Goal: Task Accomplishment & Management: Manage account settings

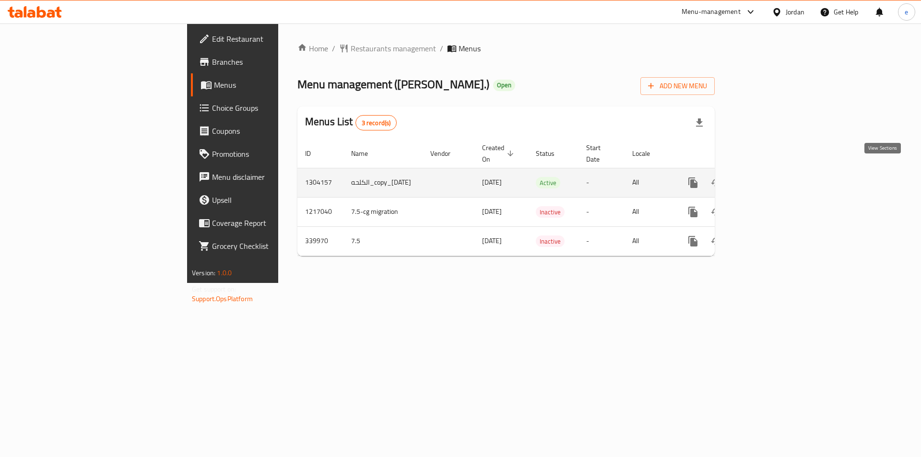
click at [774, 174] on link "enhanced table" at bounding box center [762, 182] width 23 height 23
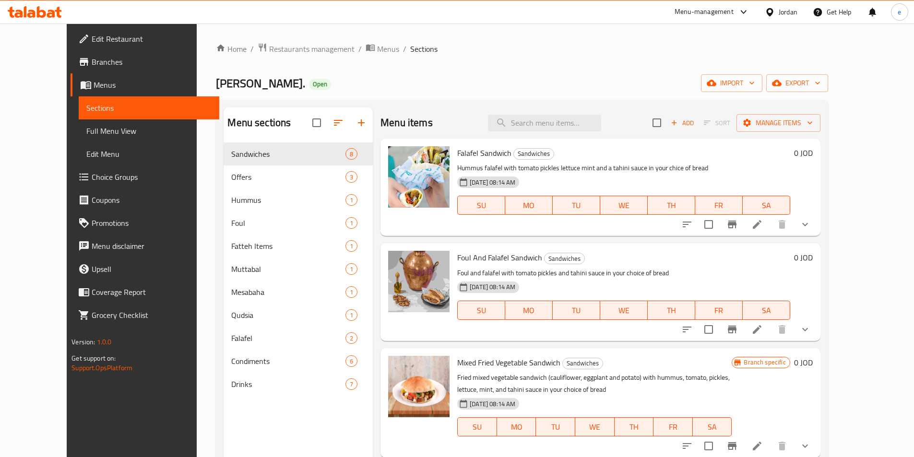
click at [78, 181] on span at bounding box center [84, 177] width 13 height 12
click at [523, 125] on input "search" at bounding box center [544, 123] width 113 height 17
paste input "ساندويش فلافل"
type input "ساندويش فلافل"
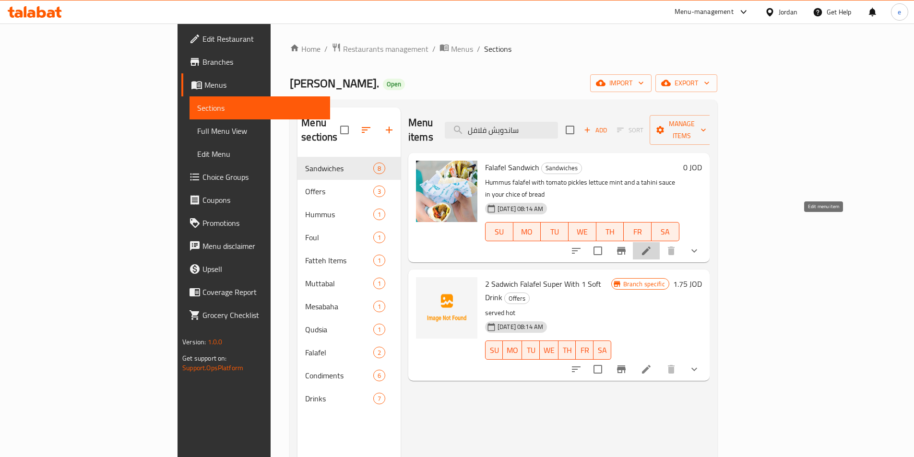
click at [651, 247] on icon at bounding box center [646, 251] width 9 height 9
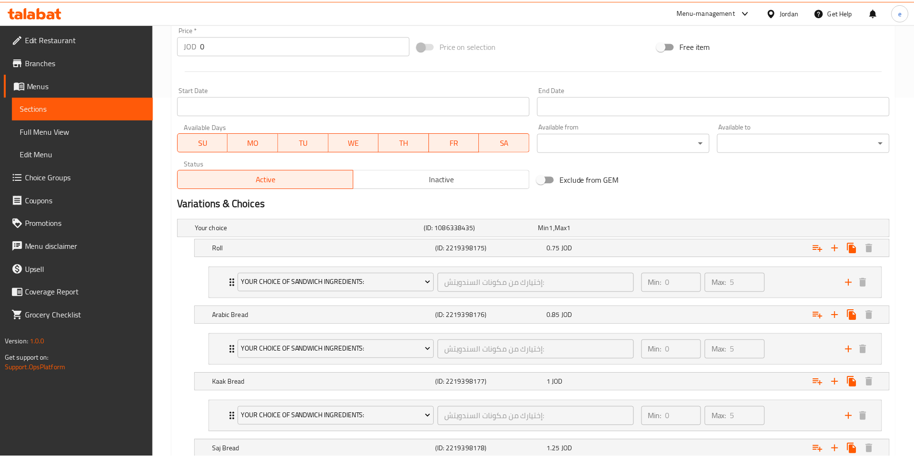
scroll to position [469, 0]
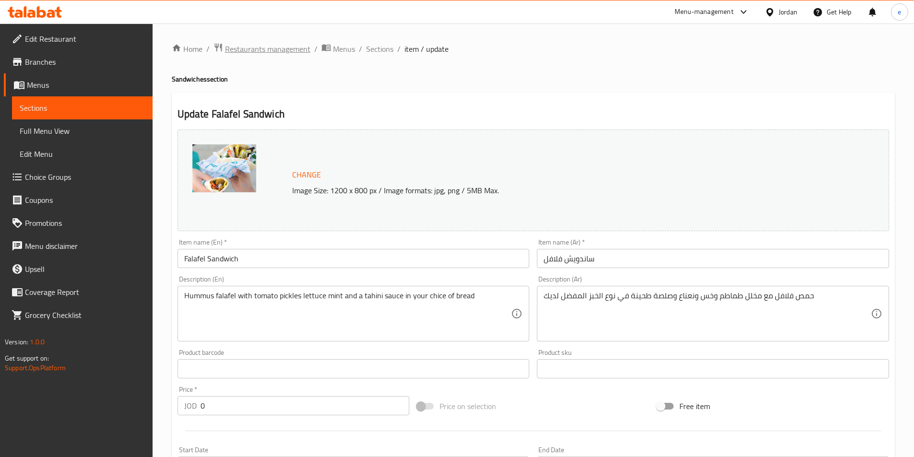
click at [238, 50] on span "Restaurants management" at bounding box center [267, 49] width 85 height 12
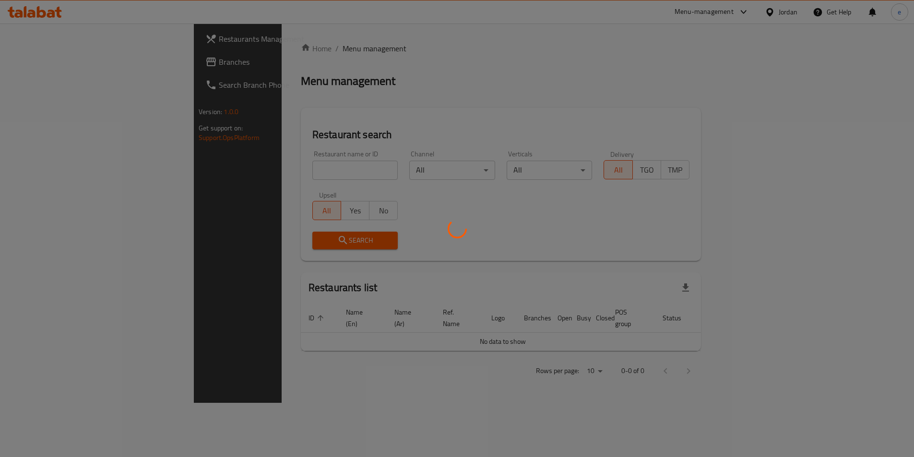
click at [24, 58] on div at bounding box center [457, 228] width 914 height 457
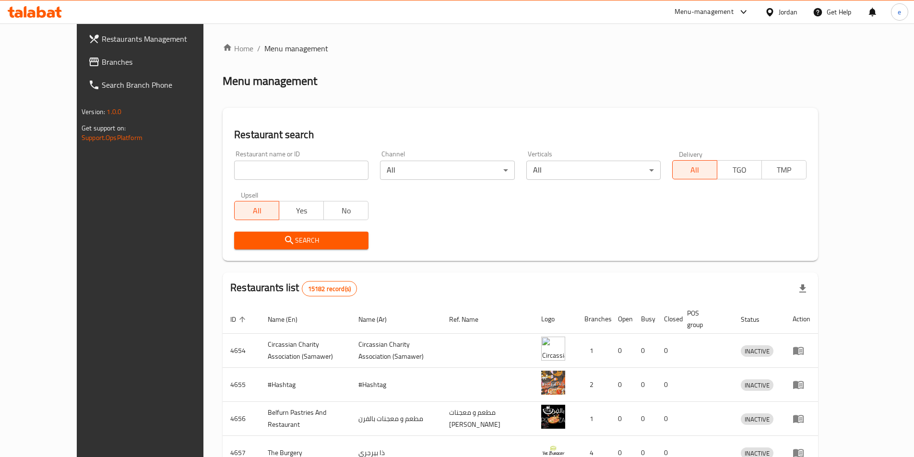
click at [88, 62] on icon at bounding box center [94, 62] width 12 height 12
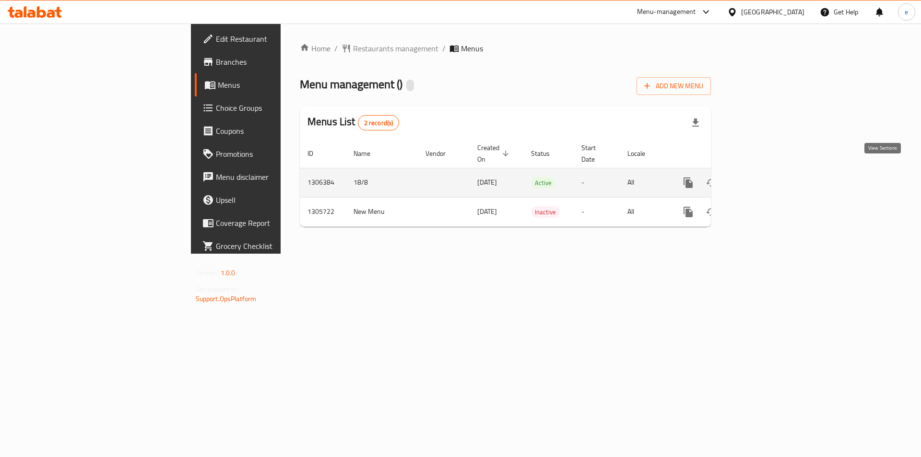
click at [764, 177] on icon "enhanced table" at bounding box center [758, 183] width 12 height 12
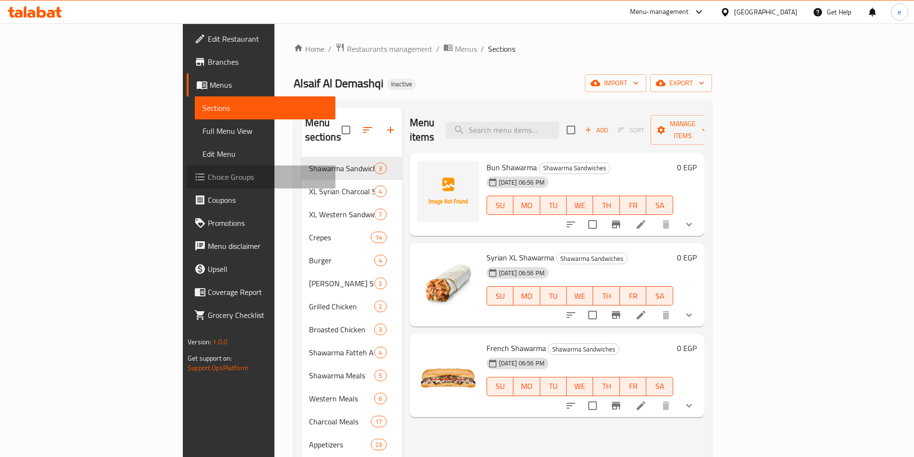
click at [208, 176] on span "Choice Groups" at bounding box center [268, 177] width 120 height 12
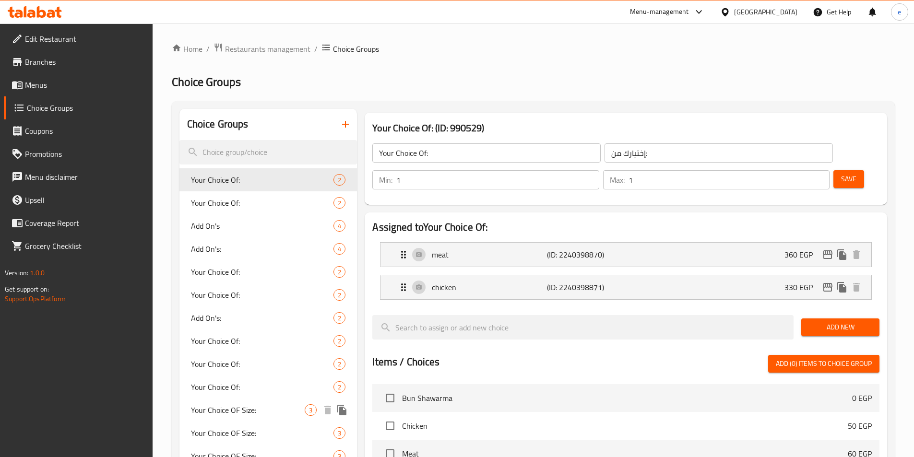
click at [233, 405] on span "Your Choice OF Size:" at bounding box center [248, 411] width 114 height 12
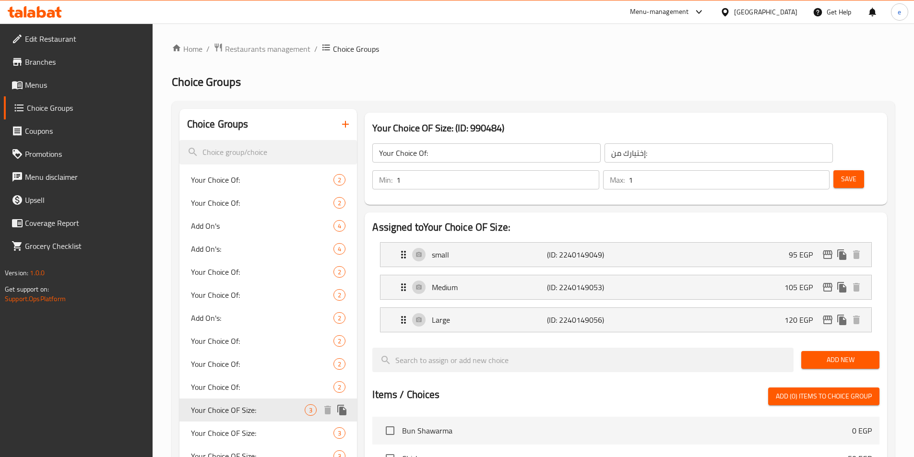
type input "Your Choice OF Size:"
type input "إختيارك من الحجم:"
